Goal: Find specific page/section: Find specific page/section

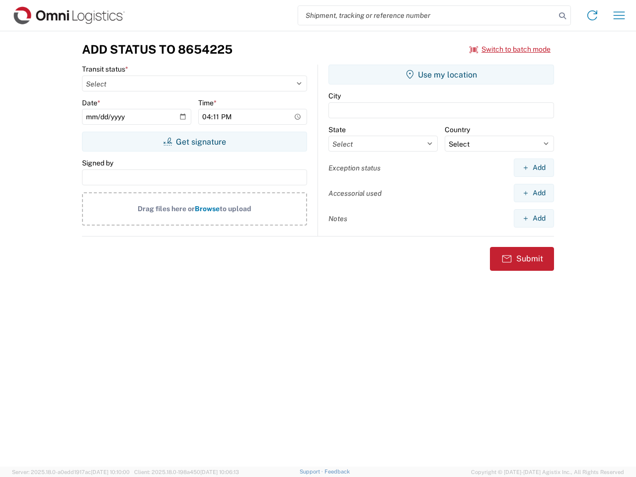
click at [427, 15] on input "search" at bounding box center [427, 15] width 258 height 19
click at [563, 16] on icon at bounding box center [563, 16] width 14 height 14
click at [593, 15] on icon at bounding box center [593, 15] width 16 height 16
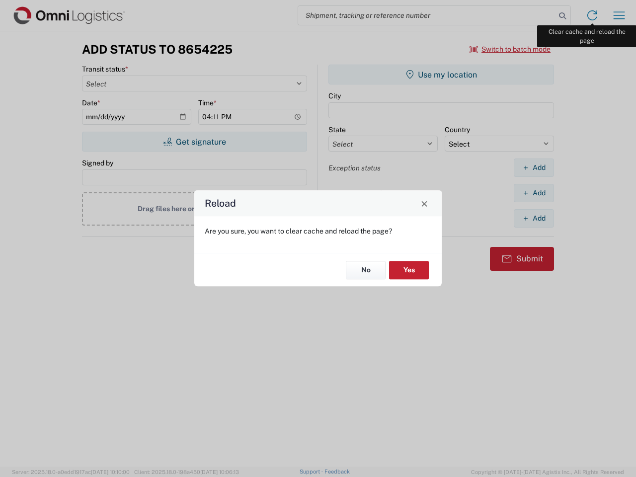
click at [619, 15] on div "Reload Are you sure, you want to clear cache and reload the page? No Yes" at bounding box center [318, 238] width 636 height 477
click at [511, 49] on div "Reload Are you sure, you want to clear cache and reload the page? No Yes" at bounding box center [318, 238] width 636 height 477
click at [194, 142] on div "Reload Are you sure, you want to clear cache and reload the page? No Yes" at bounding box center [318, 238] width 636 height 477
click at [441, 75] on div "Reload Are you sure, you want to clear cache and reload the page? No Yes" at bounding box center [318, 238] width 636 height 477
click at [534, 168] on div "Reload Are you sure, you want to clear cache and reload the page? No Yes" at bounding box center [318, 238] width 636 height 477
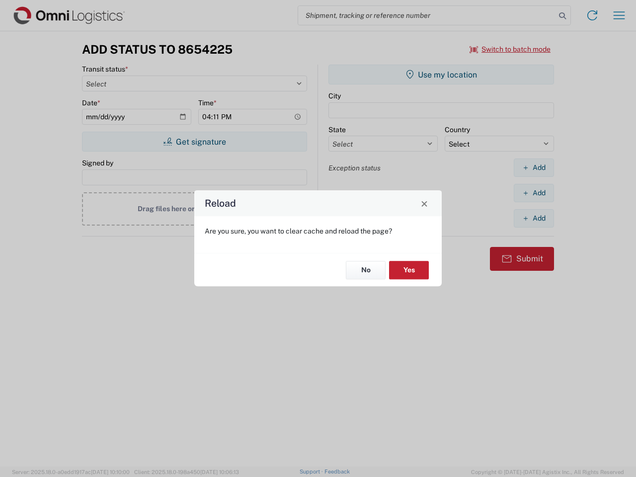
click at [534, 193] on div "Reload Are you sure, you want to clear cache and reload the page? No Yes" at bounding box center [318, 238] width 636 height 477
click at [534, 218] on div "Reload Are you sure, you want to clear cache and reload the page? No Yes" at bounding box center [318, 238] width 636 height 477
